Goal: Check status: Check status

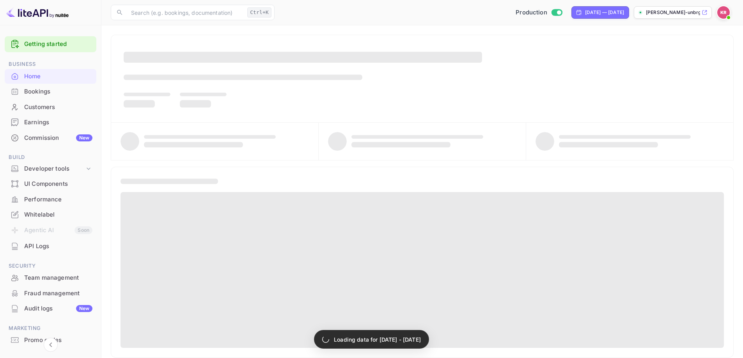
click at [48, 90] on div "Bookings" at bounding box center [58, 91] width 68 height 9
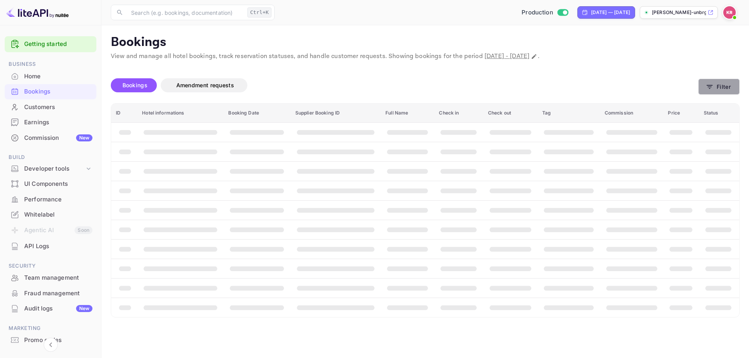
click at [720, 83] on button "Filter" at bounding box center [718, 87] width 41 height 16
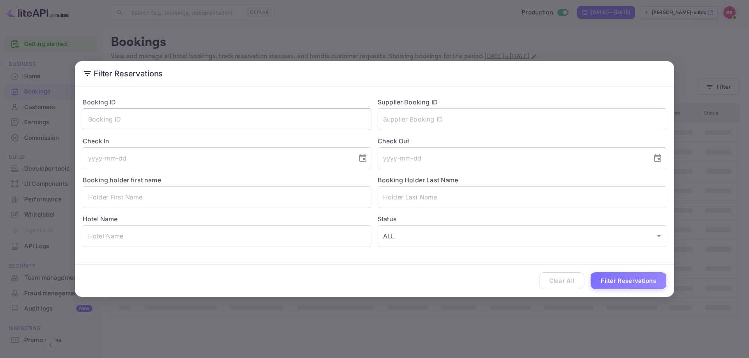
click at [128, 122] on input "text" at bounding box center [227, 119] width 289 height 22
paste input "_gGYl-HC3"
type input "_gGYl-HC3"
click at [625, 280] on button "Filter Reservations" at bounding box center [628, 281] width 76 height 17
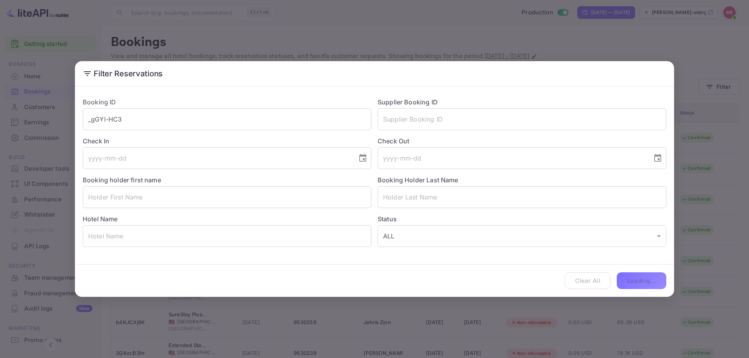
click at [319, 49] on div "Filter Reservations Booking ID _gGYl-HC3 ​ Supplier Booking ID ​ Check In ​ Che…" at bounding box center [374, 179] width 749 height 358
